Goal: Task Accomplishment & Management: Use online tool/utility

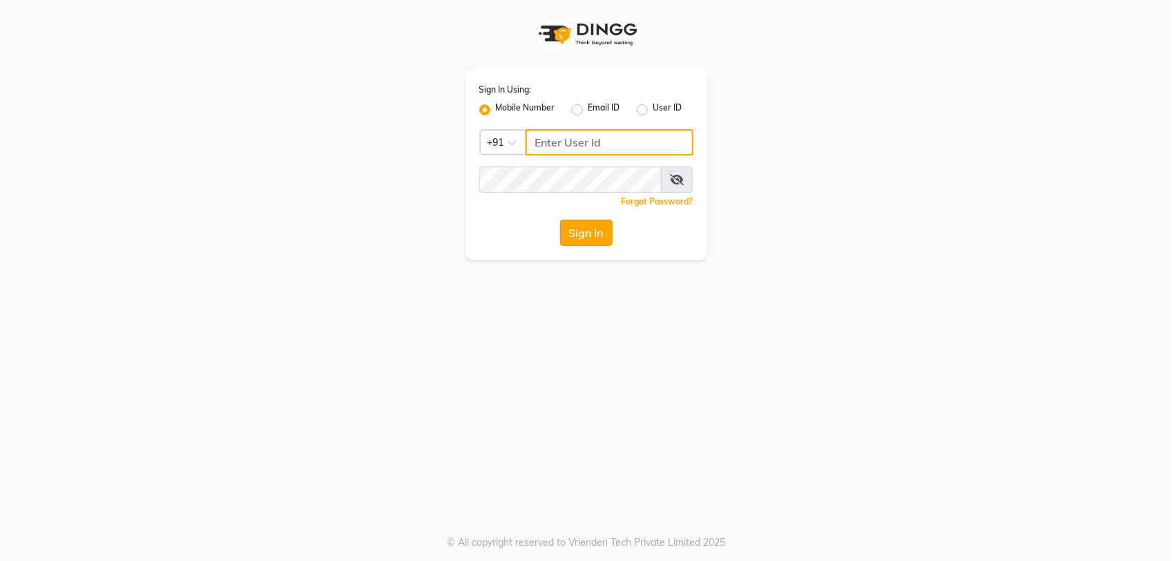
type input "8961790106"
click at [584, 231] on button "Sign In" at bounding box center [586, 233] width 52 height 26
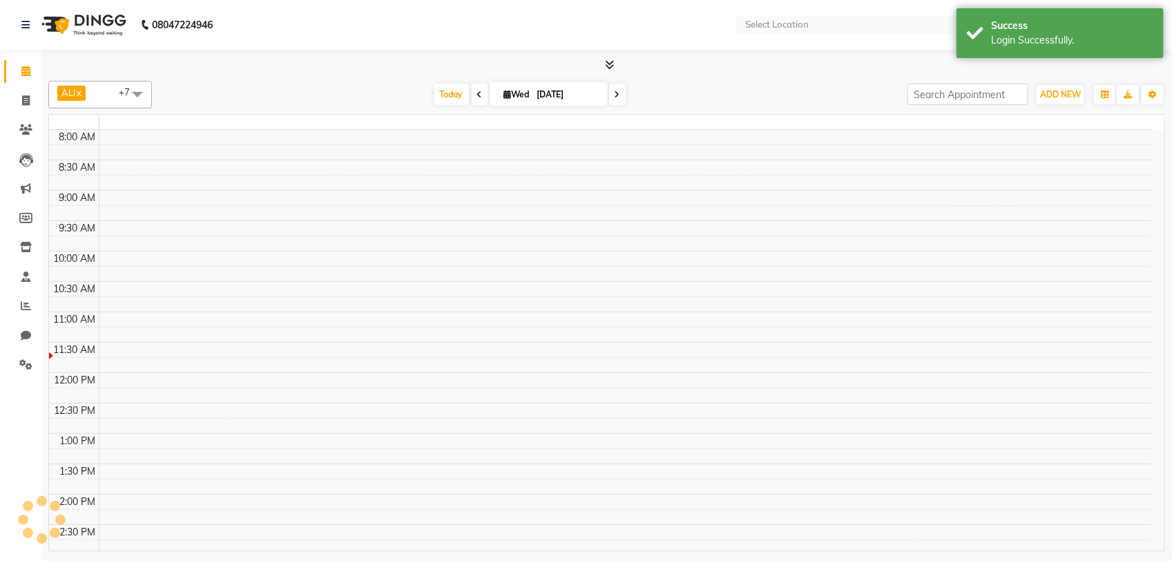
select select "en"
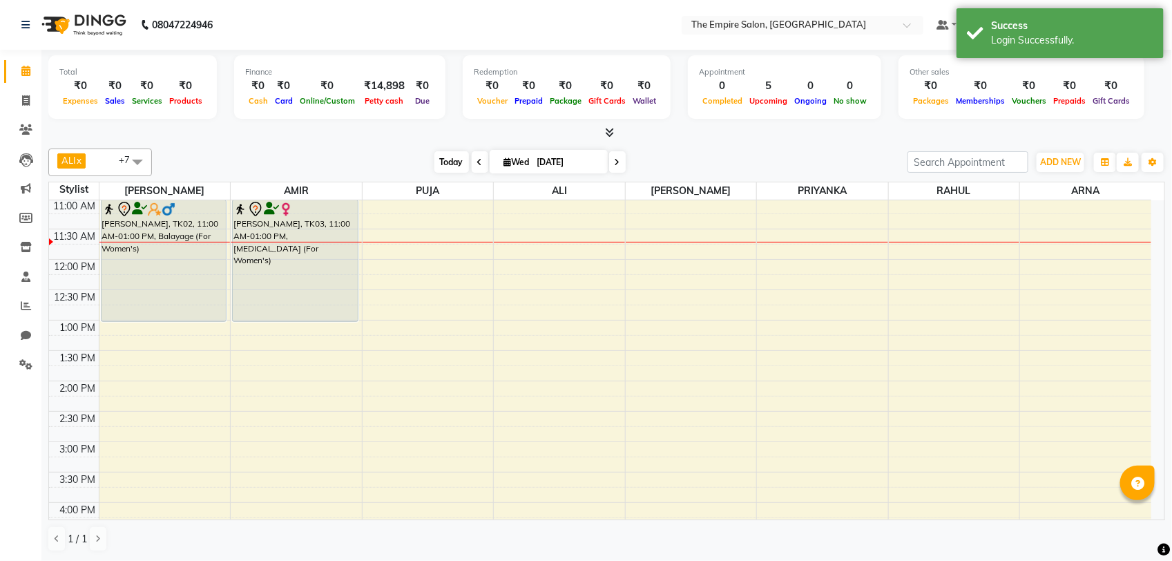
click at [439, 167] on span "Today" at bounding box center [451, 161] width 35 height 21
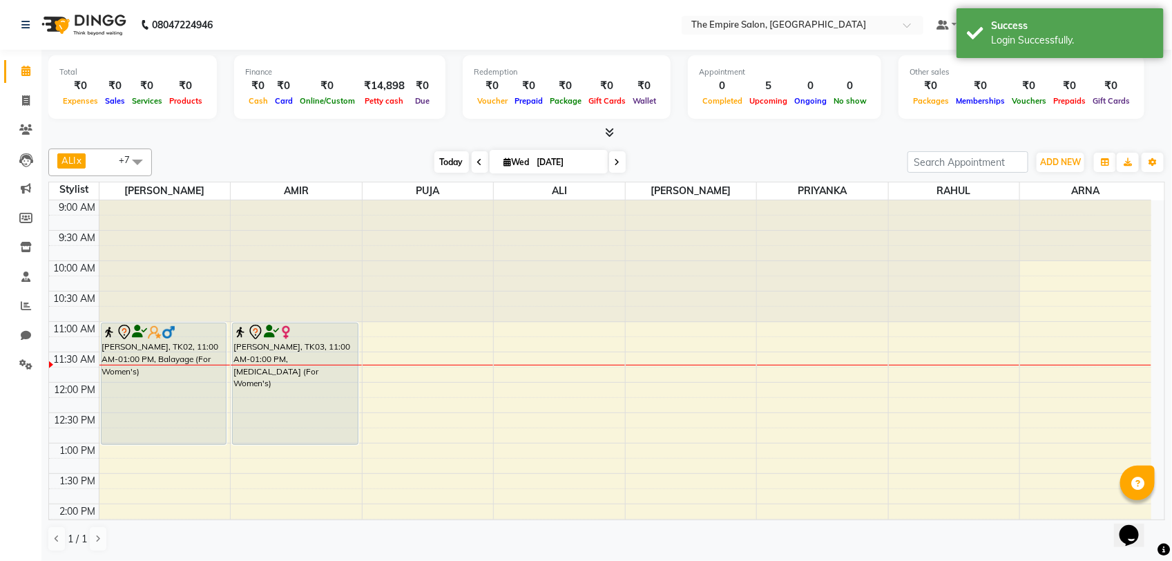
click at [446, 167] on span "Today" at bounding box center [451, 161] width 35 height 21
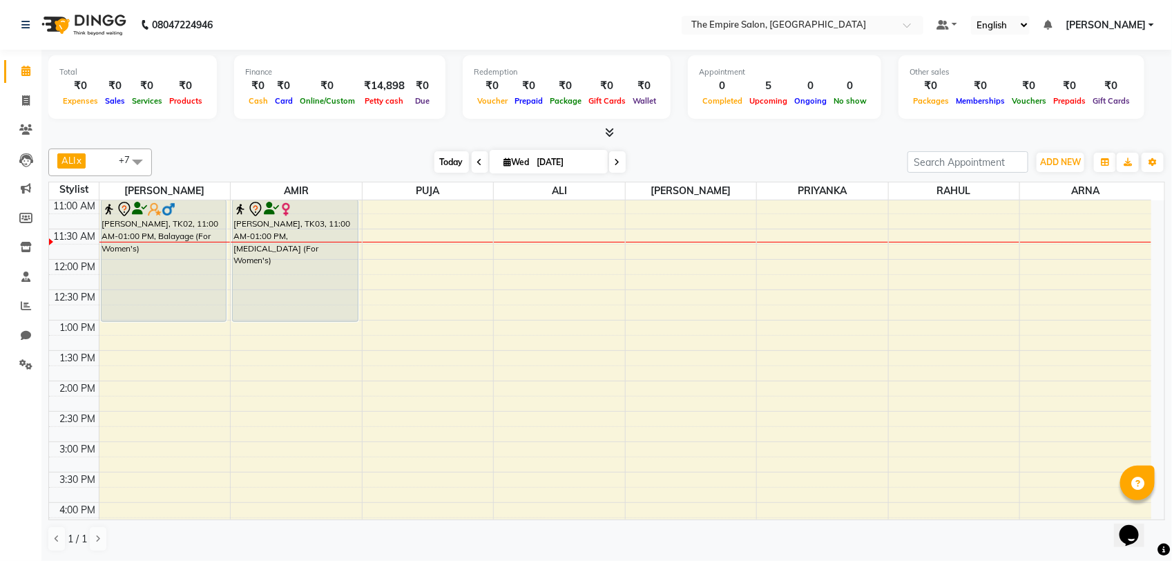
click at [459, 164] on span "Today" at bounding box center [451, 161] width 35 height 21
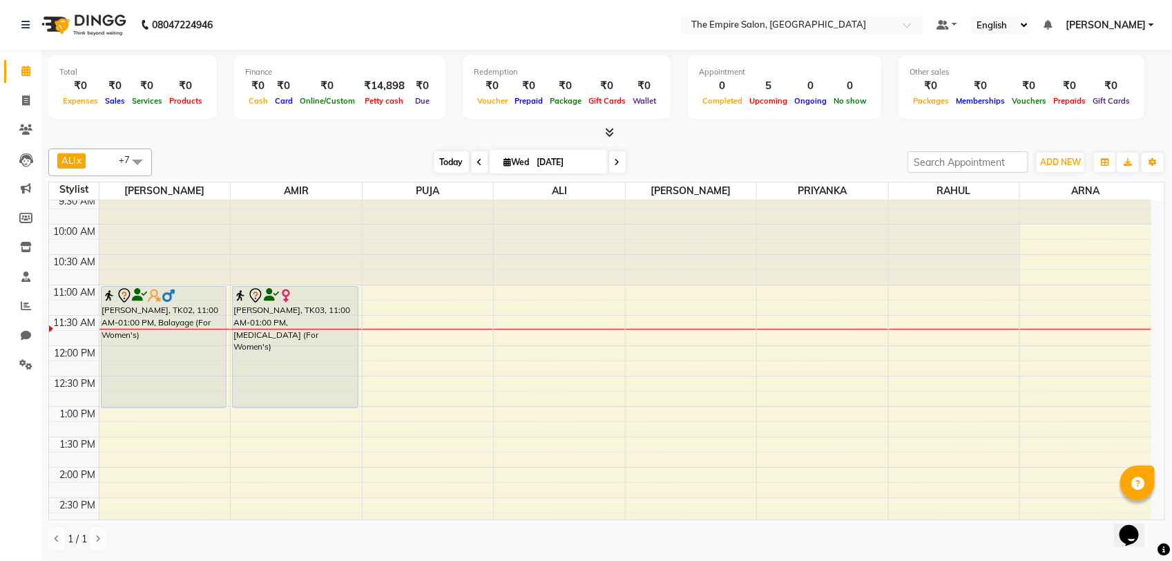
click at [453, 155] on span "Today" at bounding box center [451, 161] width 35 height 21
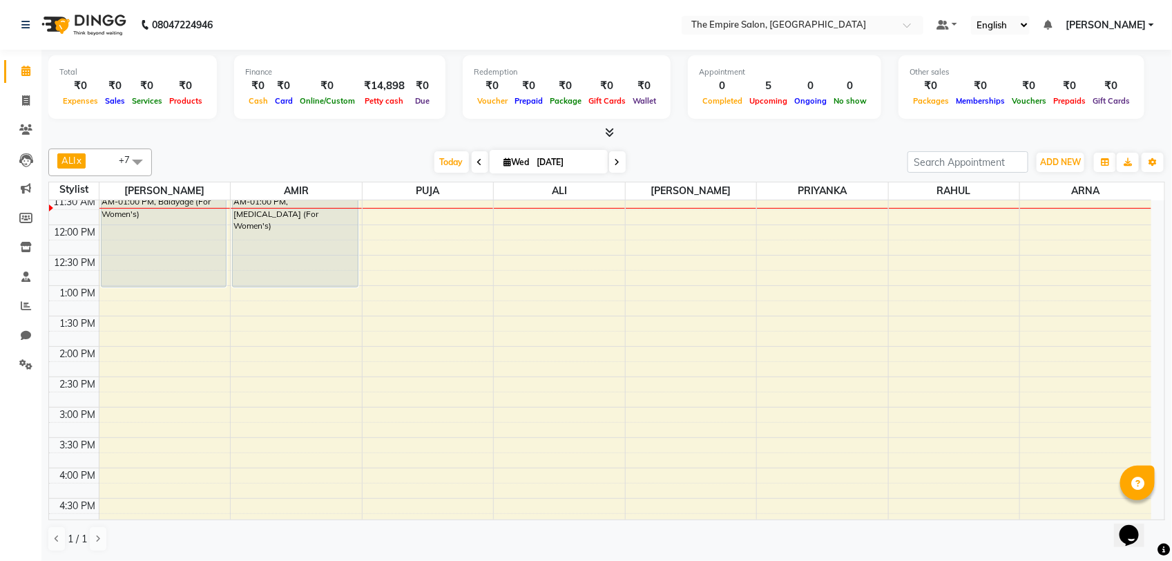
scroll to position [0, 0]
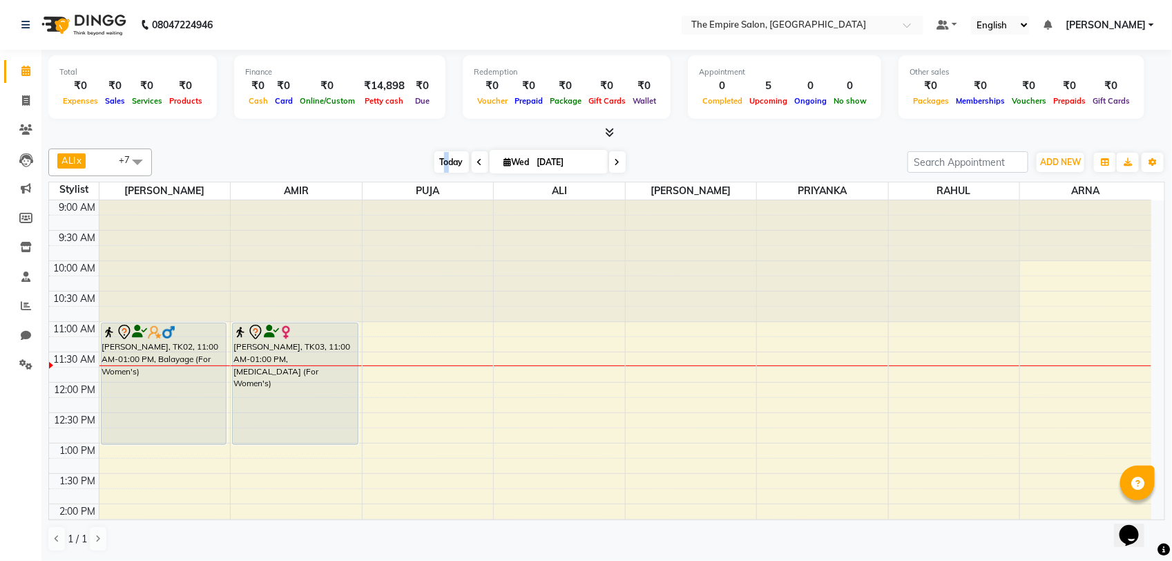
click at [443, 162] on span "Today" at bounding box center [451, 161] width 35 height 21
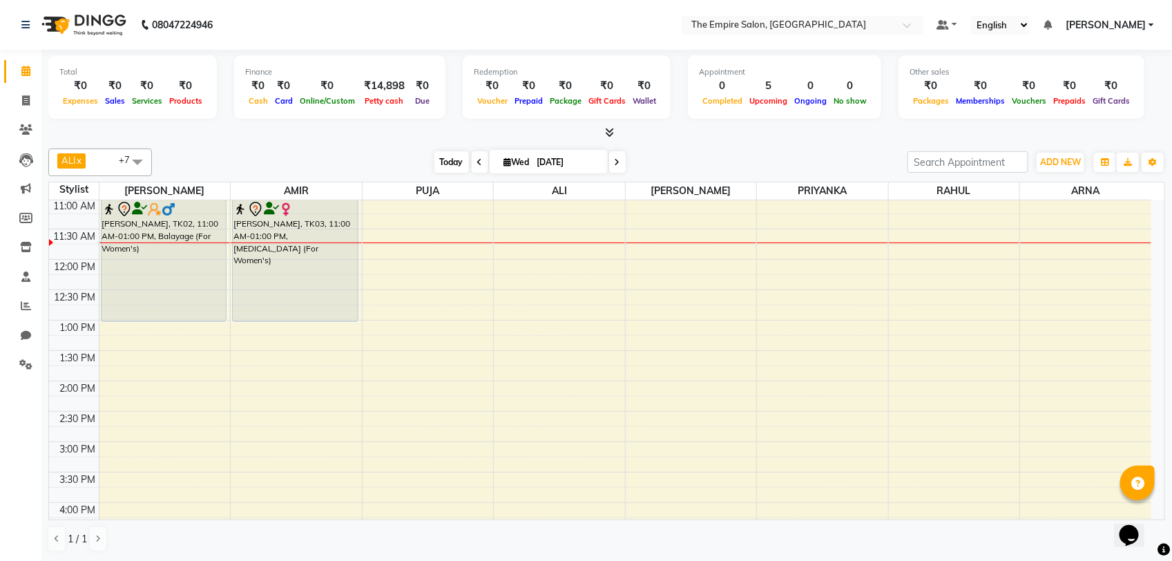
click at [459, 162] on span "Today" at bounding box center [451, 161] width 35 height 21
